Goal: Task Accomplishment & Management: Use online tool/utility

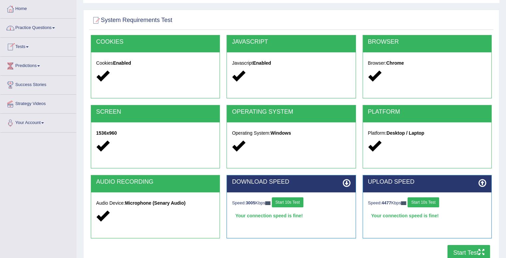
click at [22, 46] on link "Tests" at bounding box center [38, 46] width 76 height 17
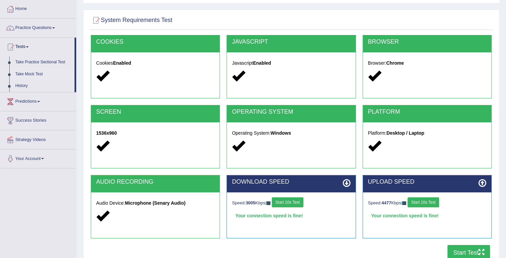
click at [41, 72] on link "Take Mock Test" at bounding box center [43, 74] width 62 height 12
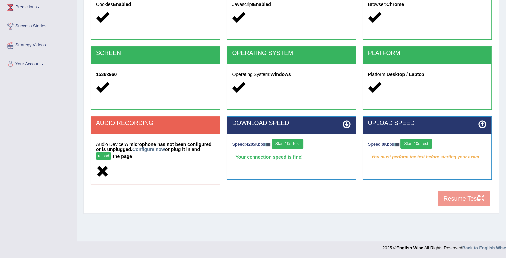
click at [421, 144] on button "Start 10s Test" at bounding box center [416, 143] width 32 height 10
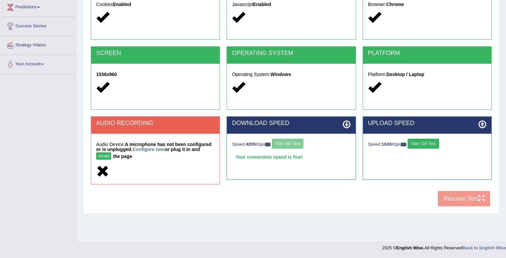
click at [423, 141] on button "Start 10s Test" at bounding box center [424, 143] width 32 height 10
click at [454, 198] on div "COOKIES Cookies Enabled JAVASCRIPT Javascript Enabled BROWSER Browser: Chrome S…" at bounding box center [291, 92] width 404 height 233
click at [99, 155] on button "reload" at bounding box center [103, 155] width 15 height 7
drag, startPoint x: 101, startPoint y: 173, endPoint x: 113, endPoint y: 168, distance: 12.8
click at [101, 172] on icon at bounding box center [102, 171] width 13 height 13
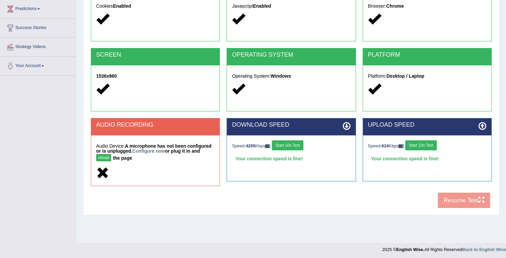
scroll to position [65, 0]
